Goal: Communication & Community: Share content

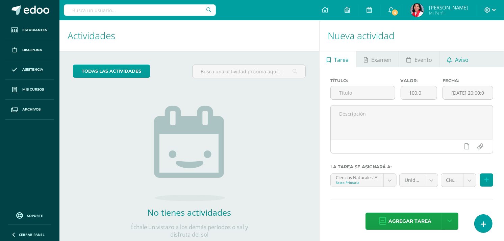
click at [465, 57] on span "Aviso" at bounding box center [462, 60] width 14 height 16
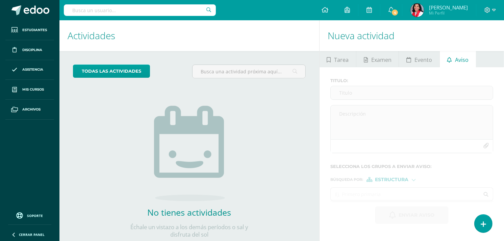
scroll to position [19, 0]
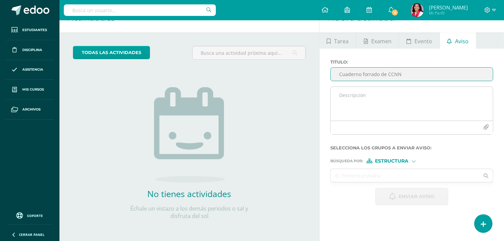
type input "Cuaderno forrado de CCNN"
click at [367, 105] on textarea at bounding box center [412, 104] width 162 height 34
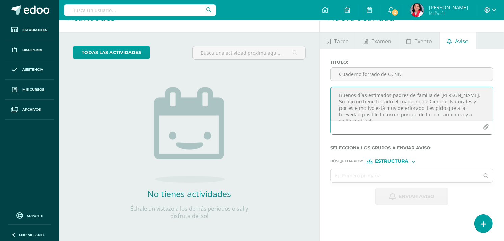
scroll to position [3, 0]
type textarea "Buenos días estimados padres de familia de [PERSON_NAME]. Su hijo no tiene forr…"
click at [412, 161] on div at bounding box center [414, 161] width 4 height 4
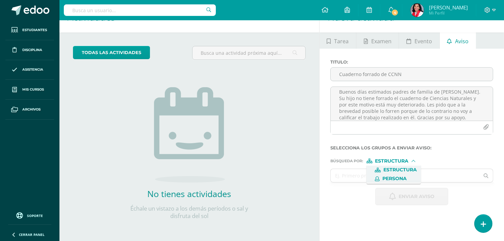
click at [400, 179] on span "Persona" at bounding box center [394, 179] width 24 height 4
click at [376, 177] on input "text" at bounding box center [405, 175] width 149 height 13
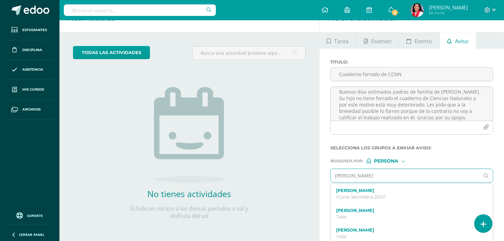
type input "[PERSON_NAME]"
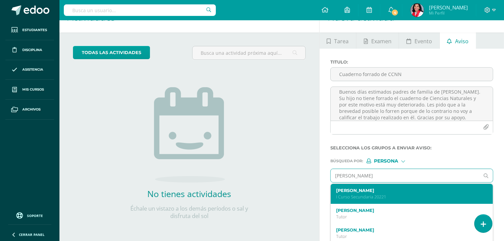
click at [369, 198] on p "I Curso Secundaria 20221" at bounding box center [408, 197] width 145 height 6
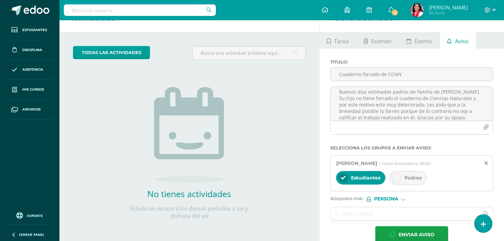
scroll to position [32, 0]
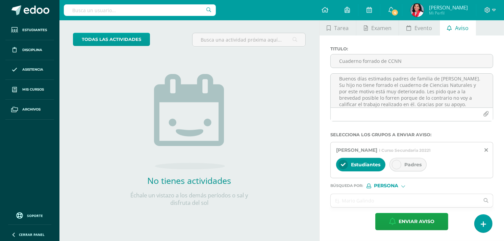
click at [398, 163] on icon at bounding box center [396, 164] width 5 height 5
click at [388, 201] on input "text" at bounding box center [405, 200] width 149 height 13
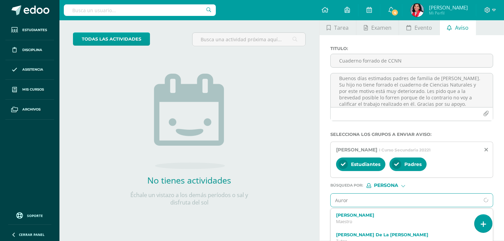
type input "Aurora"
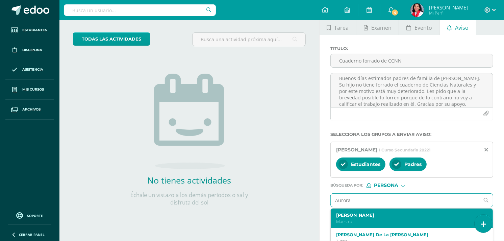
click at [382, 214] on label "[PERSON_NAME]" at bounding box center [408, 214] width 145 height 5
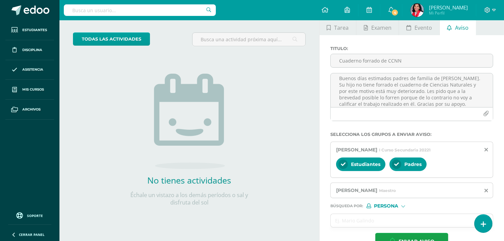
click at [366, 205] on label "Búsqueda por : Persona Estructura Persona" at bounding box center [411, 205] width 163 height 5
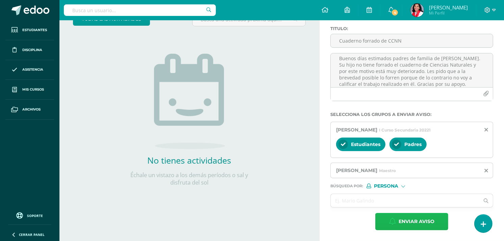
click at [411, 221] on span "Enviar aviso" at bounding box center [416, 221] width 36 height 17
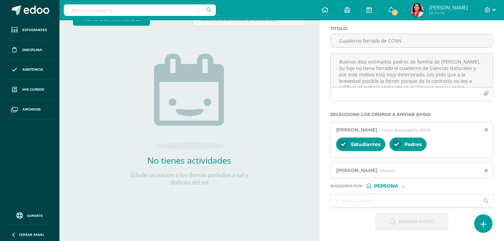
scroll to position [19, 0]
